Goal: Find specific page/section

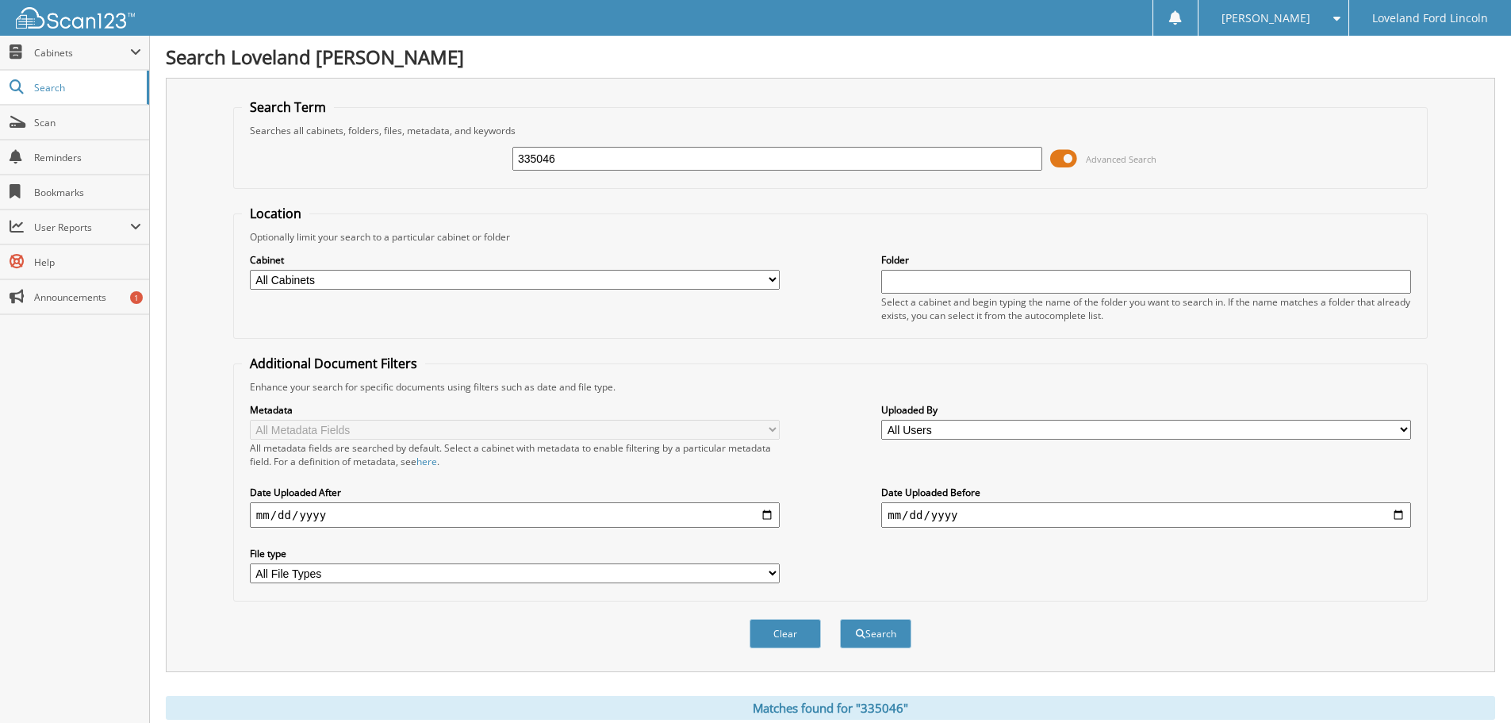
drag, startPoint x: 502, startPoint y: 157, endPoint x: 485, endPoint y: 157, distance: 17.5
click at [485, 157] on div "335046 Advanced Search" at bounding box center [830, 158] width 1177 height 43
type input "s"
type input "332266"
click at [840, 619] on button "Search" at bounding box center [875, 633] width 71 height 29
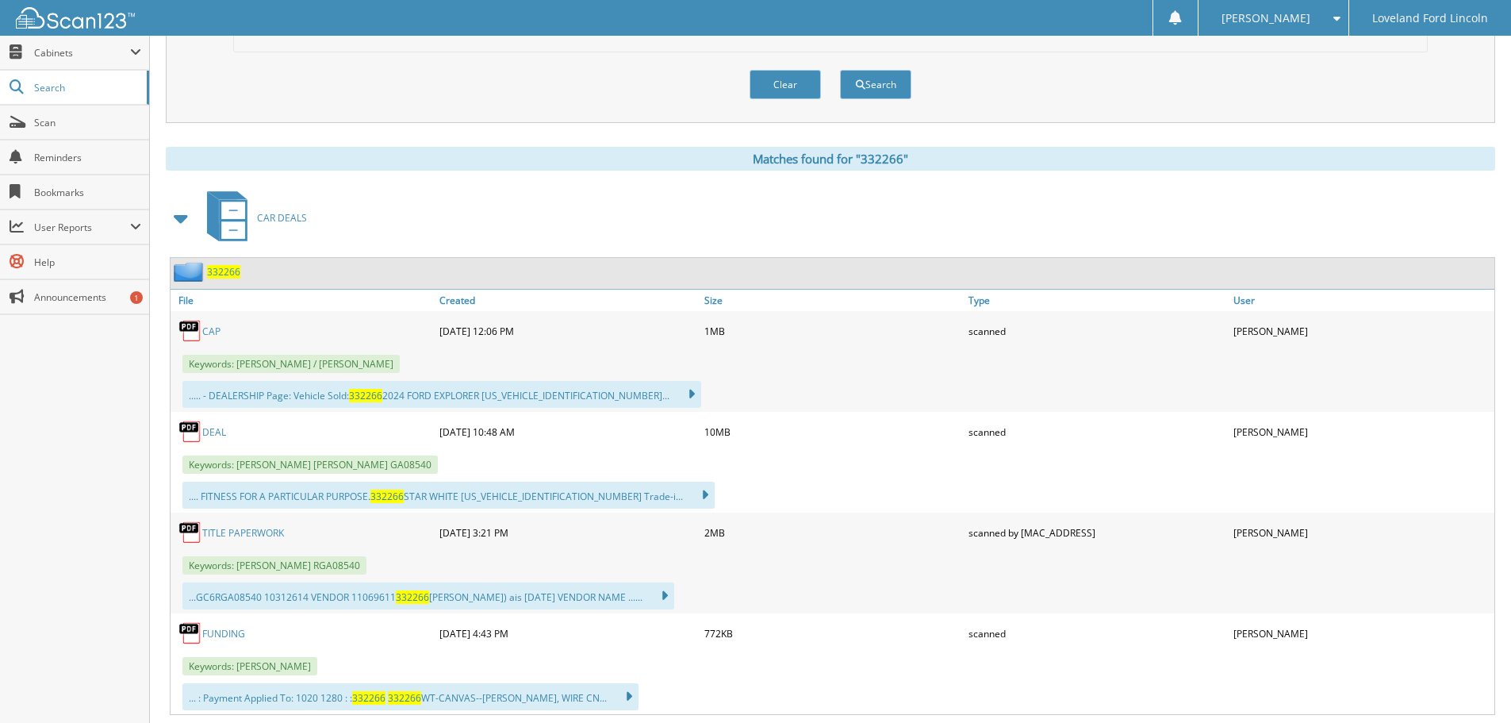
scroll to position [555, 0]
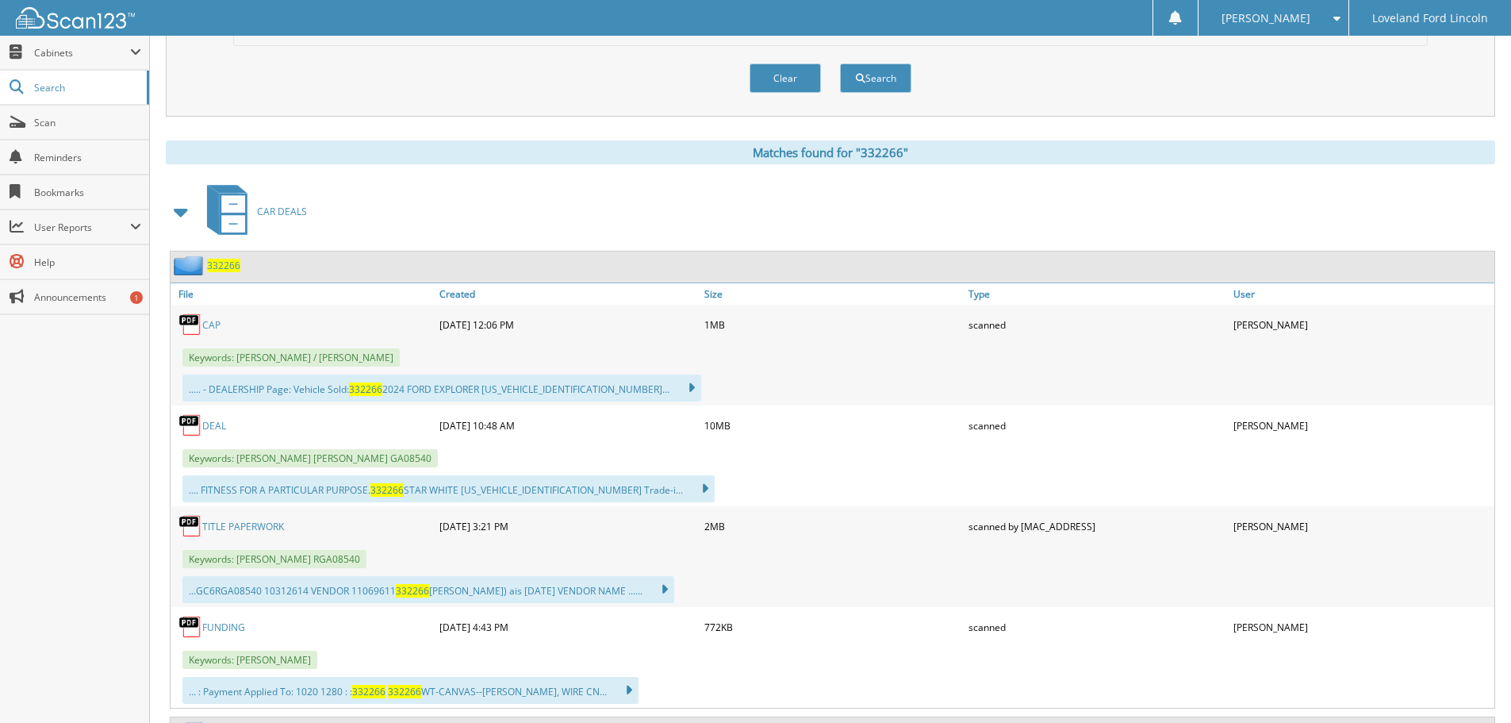
click at [216, 424] on link "DEAL" at bounding box center [214, 425] width 24 height 13
